Goal: Task Accomplishment & Management: Use online tool/utility

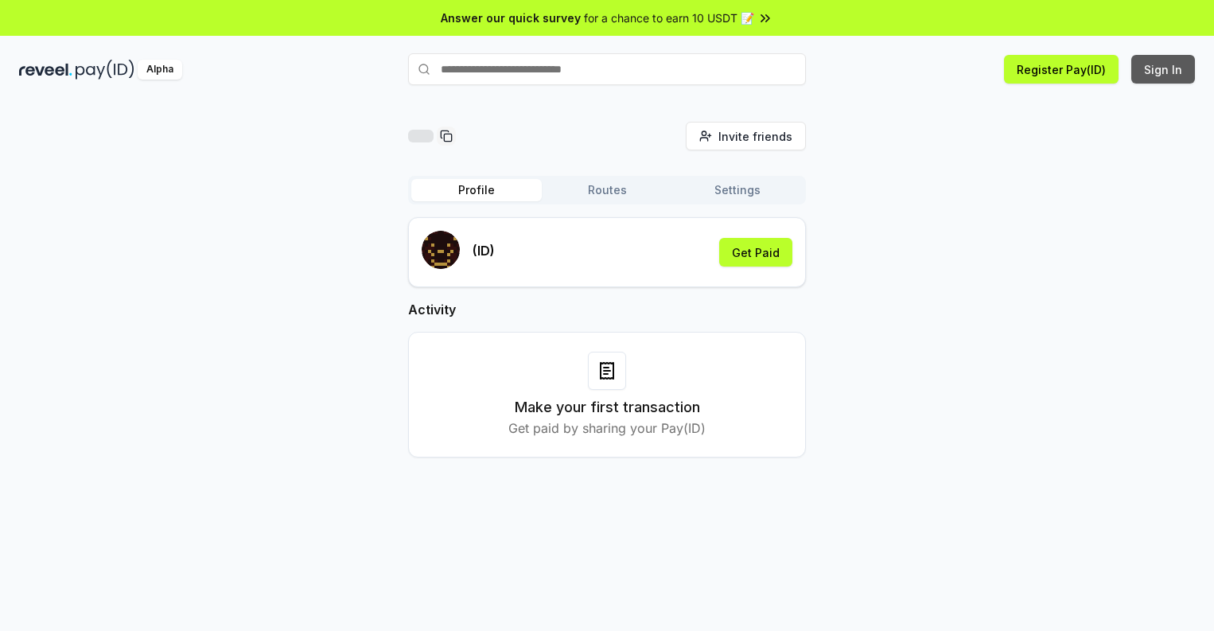
click at [1164, 69] on button "Sign In" at bounding box center [1163, 69] width 64 height 29
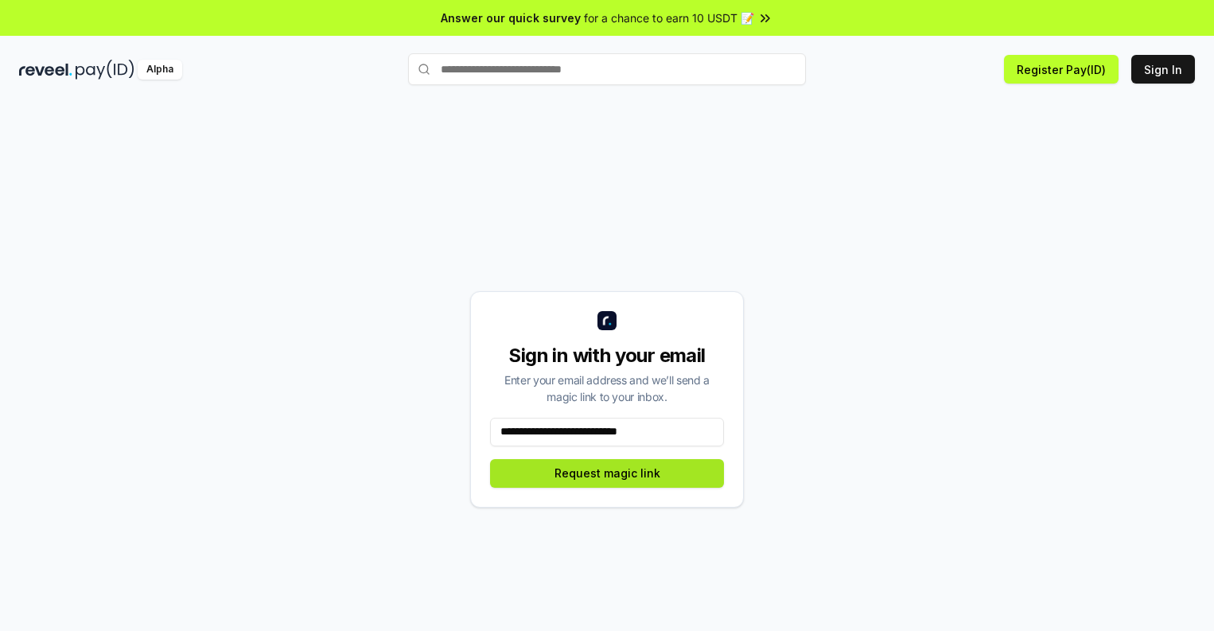
type input "**********"
click at [607, 473] on button "Request magic link" at bounding box center [607, 473] width 234 height 29
